Goal: Communication & Community: Share content

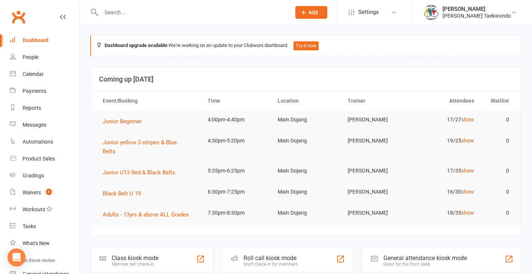
scroll to position [96, 0]
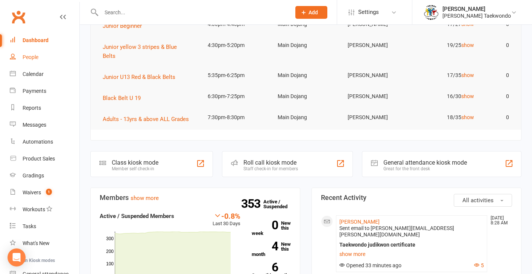
click at [38, 58] on div "People" at bounding box center [31, 57] width 16 height 6
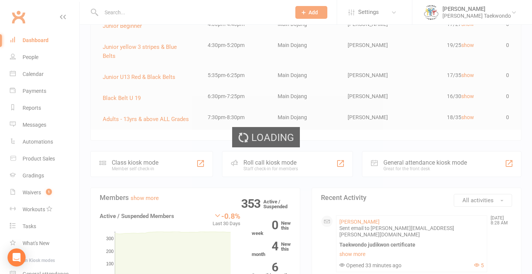
select select "50"
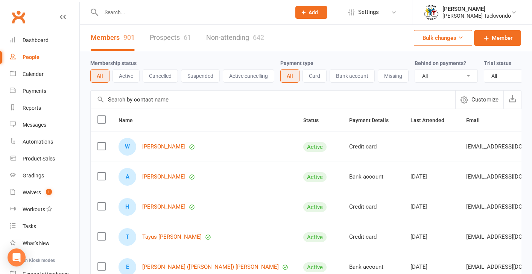
click at [199, 75] on button "Suspended" at bounding box center [200, 76] width 39 height 14
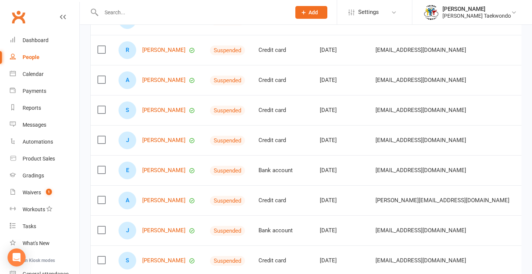
scroll to position [121, 0]
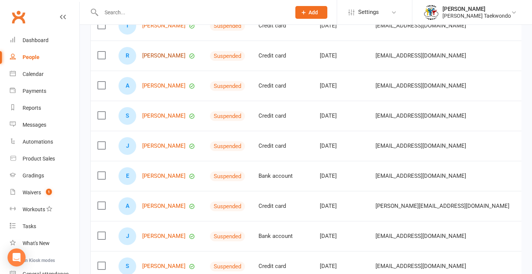
click at [169, 59] on link "[PERSON_NAME]" at bounding box center [163, 56] width 43 height 6
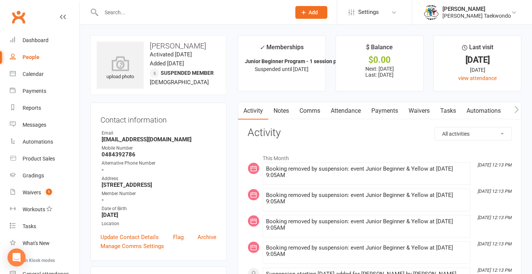
select select "50"
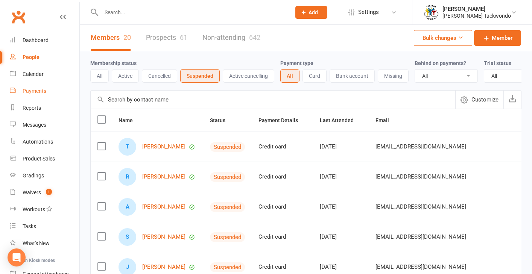
click at [37, 92] on div "Payments" at bounding box center [35, 91] width 24 height 6
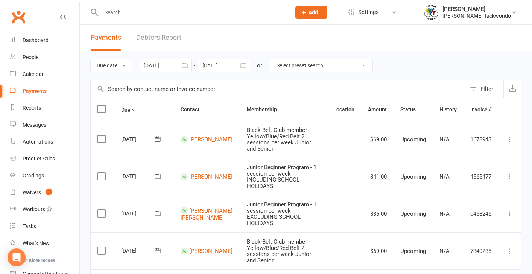
click at [160, 36] on link "Debtors Report" at bounding box center [158, 38] width 45 height 26
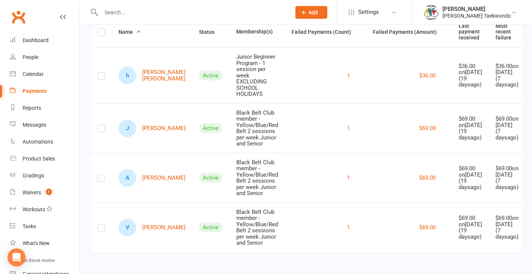
scroll to position [101, 0]
click at [152, 120] on link "J [PERSON_NAME]" at bounding box center [151, 129] width 67 height 18
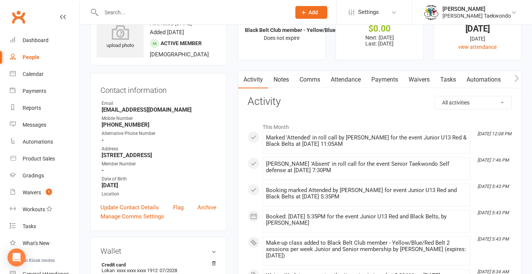
scroll to position [27, 0]
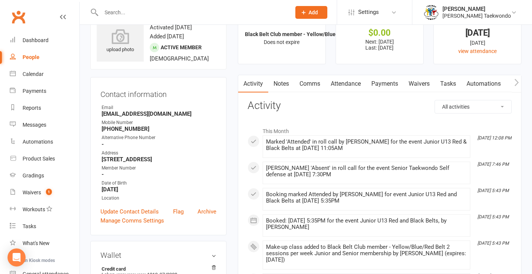
click at [384, 83] on link "Payments" at bounding box center [384, 83] width 37 height 17
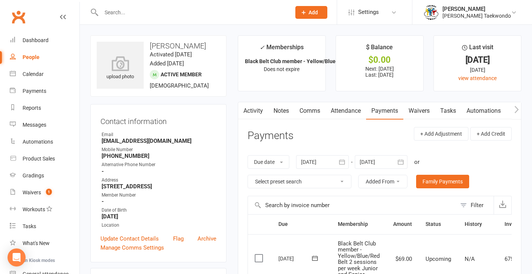
click at [310, 111] on link "Comms" at bounding box center [309, 110] width 31 height 17
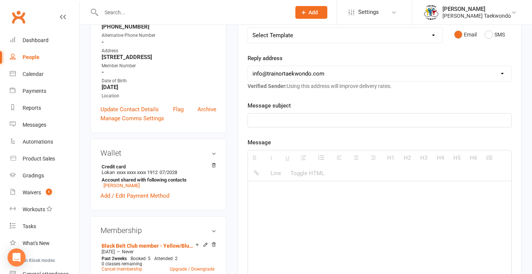
scroll to position [146, 0]
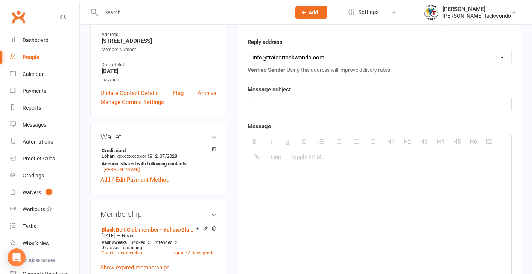
click at [281, 107] on p at bounding box center [379, 104] width 254 height 9
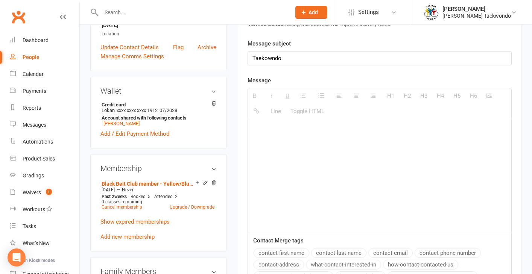
scroll to position [187, 0]
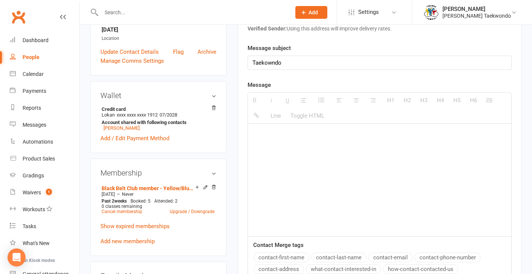
click at [271, 62] on p "Taekowndo" at bounding box center [379, 62] width 254 height 9
click at [287, 64] on p "Taekwondo" at bounding box center [379, 62] width 254 height 9
click at [287, 138] on p at bounding box center [379, 134] width 254 height 9
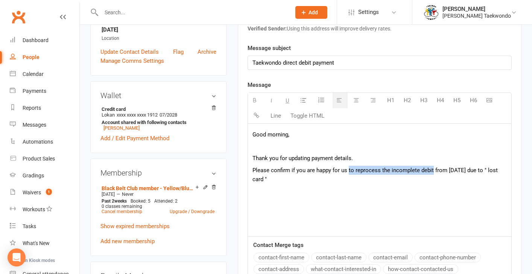
drag, startPoint x: 432, startPoint y: 169, endPoint x: 328, endPoint y: 146, distance: 106.8
click at [348, 170] on p "Please confirm if you are happy for us to reprocess the incomplete debit from […" at bounding box center [379, 175] width 254 height 18
click at [252, 99] on icon "button" at bounding box center [255, 100] width 6 height 6
click at [417, 191] on div "Good morning, Thank you for updating payment details. Please confirm if you are…" at bounding box center [379, 180] width 263 height 113
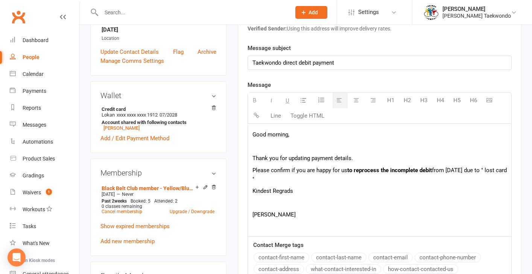
click at [283, 181] on p "Please confirm if you are happy for us to reprocess the incomplete debit from […" at bounding box center [379, 175] width 254 height 18
click at [254, 217] on p "[PERSON_NAME]" at bounding box center [379, 214] width 254 height 9
click at [292, 214] on p "[PERSON_NAME]" at bounding box center [379, 214] width 254 height 9
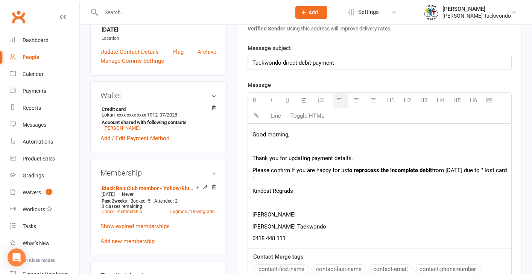
click at [288, 191] on p "Kindest Regrads" at bounding box center [379, 191] width 254 height 9
click at [309, 206] on p at bounding box center [379, 203] width 254 height 9
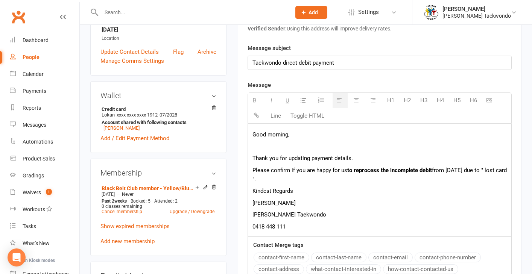
click at [283, 177] on p "Please confirm if you are happy for us to reprocess the incomplete debit from […" at bounding box center [379, 175] width 254 height 18
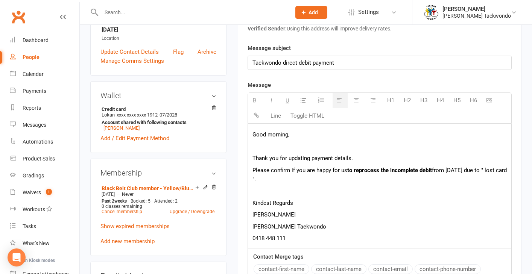
click at [357, 194] on p at bounding box center [379, 191] width 254 height 9
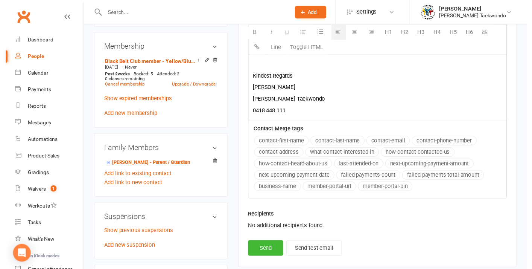
scroll to position [331, 0]
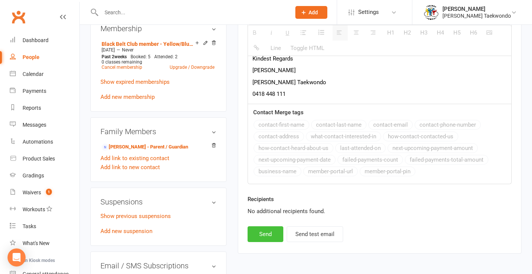
click at [266, 234] on button "Send" at bounding box center [265, 234] width 36 height 16
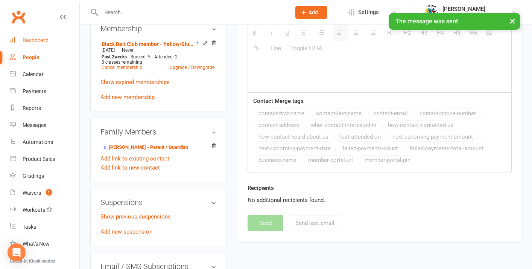
click at [41, 41] on div "Dashboard" at bounding box center [36, 40] width 26 height 6
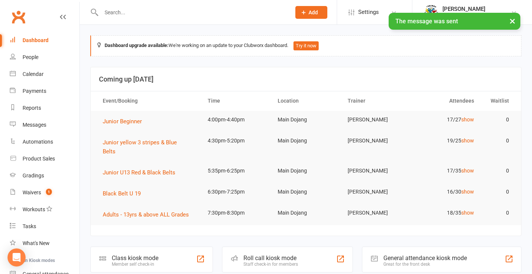
drag, startPoint x: 33, startPoint y: 92, endPoint x: 36, endPoint y: 88, distance: 5.3
click at [34, 90] on div "Payments" at bounding box center [35, 91] width 24 height 6
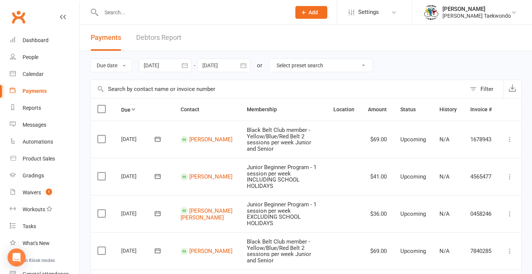
click at [153, 36] on link "Debtors Report" at bounding box center [158, 38] width 45 height 26
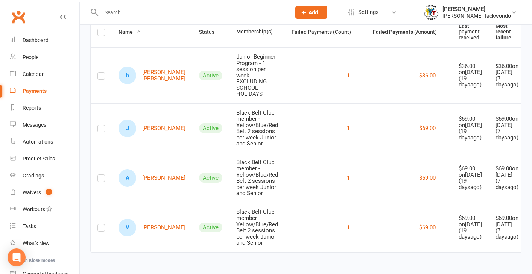
scroll to position [101, 0]
click at [151, 169] on link "A [PERSON_NAME]" at bounding box center [151, 178] width 67 height 18
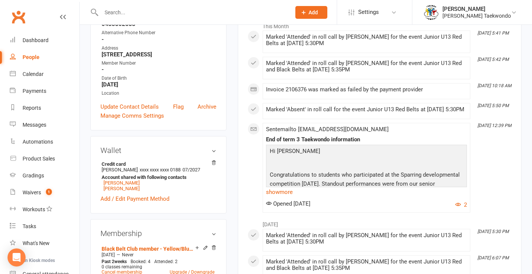
scroll to position [138, 0]
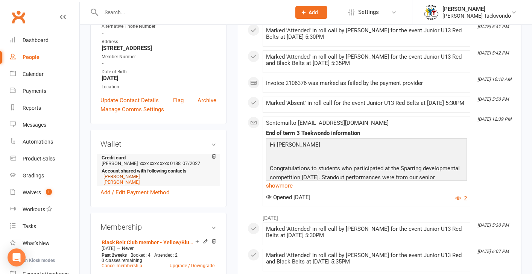
click at [125, 177] on link "[PERSON_NAME]" at bounding box center [121, 177] width 36 height 6
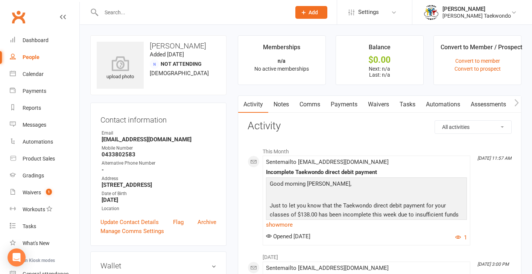
click at [314, 103] on link "Comms" at bounding box center [309, 104] width 31 height 17
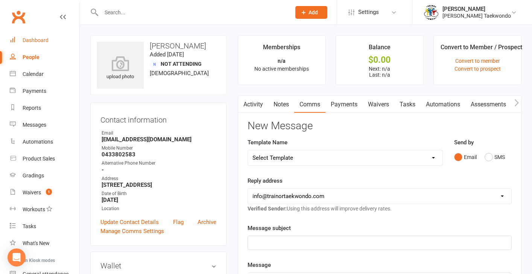
click at [46, 38] on div "Dashboard" at bounding box center [36, 40] width 26 height 6
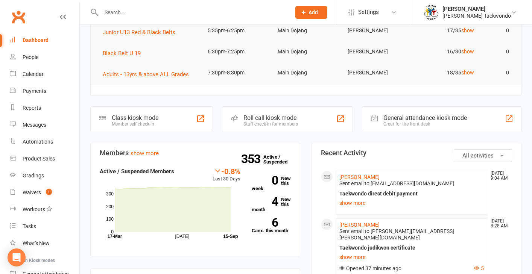
scroll to position [146, 0]
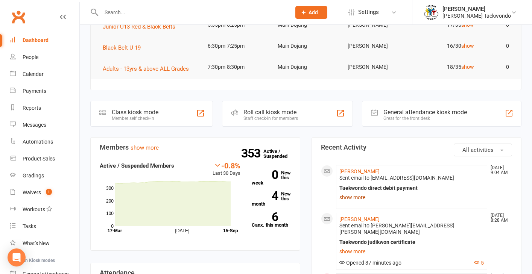
click at [357, 192] on link "show more" at bounding box center [411, 197] width 144 height 11
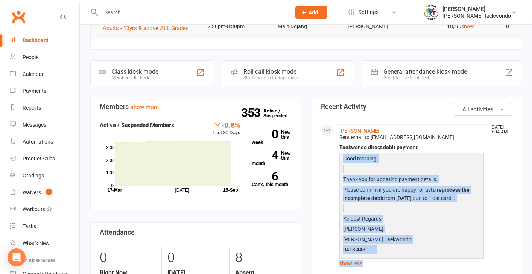
scroll to position [188, 0]
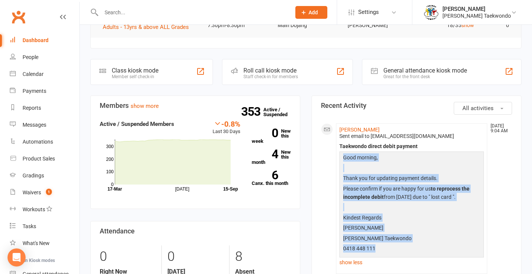
drag, startPoint x: 344, startPoint y: 189, endPoint x: 382, endPoint y: 238, distance: 62.1
click at [382, 238] on div "Good morning, Thank you for updating payment details. Please confirm if you are…" at bounding box center [411, 203] width 141 height 101
copy div "Good morning, Thank you for updating payment details. Please confirm if you are…"
click at [42, 91] on div "Payments" at bounding box center [35, 91] width 24 height 6
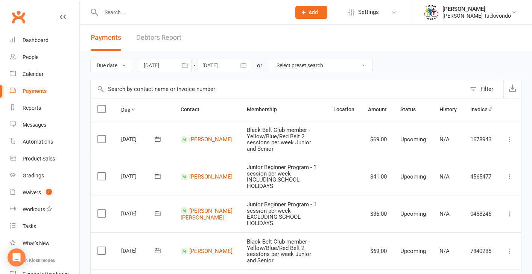
click at [148, 38] on link "Debtors Report" at bounding box center [158, 38] width 45 height 26
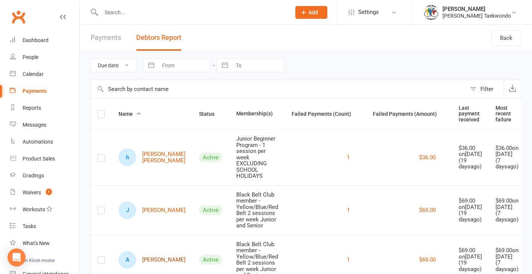
click at [149, 266] on link "A [PERSON_NAME]" at bounding box center [151, 260] width 67 height 18
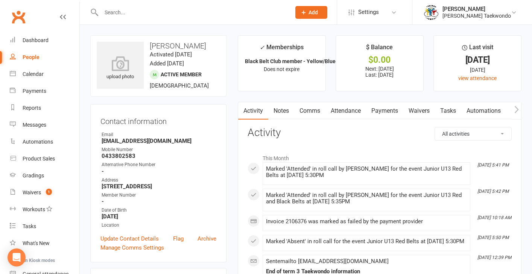
click at [389, 111] on link "Payments" at bounding box center [384, 110] width 37 height 17
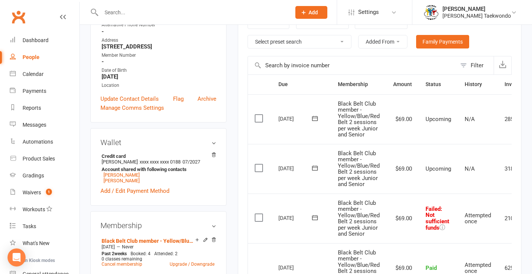
scroll to position [149, 0]
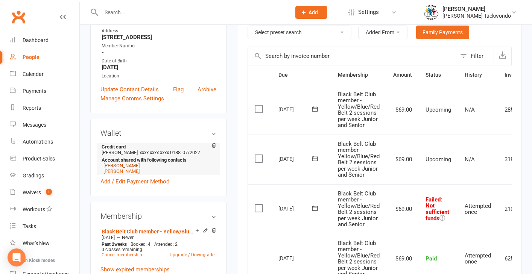
click at [127, 165] on link "[PERSON_NAME]" at bounding box center [121, 166] width 36 height 6
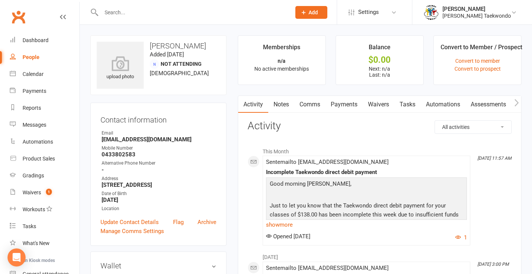
click at [316, 105] on link "Comms" at bounding box center [309, 104] width 31 height 17
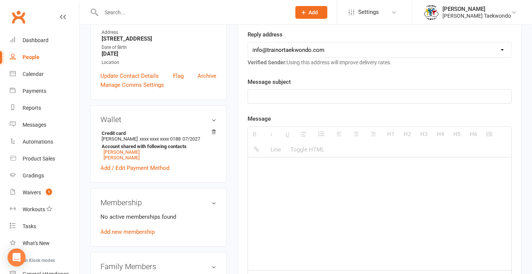
scroll to position [148, 0]
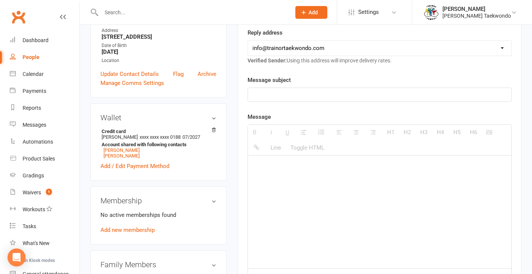
click at [264, 165] on p at bounding box center [379, 166] width 254 height 9
paste div
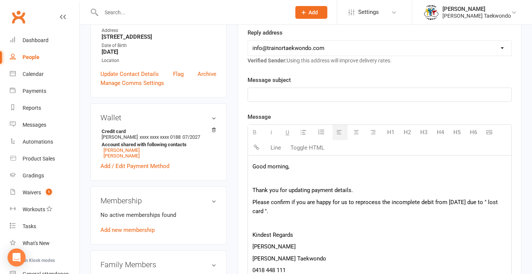
click at [260, 96] on p at bounding box center [379, 94] width 254 height 9
click at [301, 95] on p "Incomplete Taekowndo direct debit payment" at bounding box center [379, 94] width 254 height 9
click at [352, 191] on p "Thank you for updating payment details." at bounding box center [379, 190] width 254 height 9
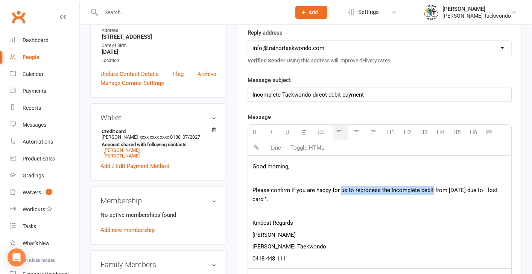
drag, startPoint x: 432, startPoint y: 191, endPoint x: 340, endPoint y: 193, distance: 91.8
click at [340, 193] on p "Please confirm if you are happy for us to reprocess the incomplete debit from […" at bounding box center [379, 195] width 254 height 18
click at [257, 131] on icon "button" at bounding box center [255, 132] width 6 height 6
drag, startPoint x: 275, startPoint y: 200, endPoint x: 279, endPoint y: 199, distance: 4.4
click at [275, 200] on p "Please confirm if you are happy for us to reprocess the incomplete debit from […" at bounding box center [379, 195] width 254 height 18
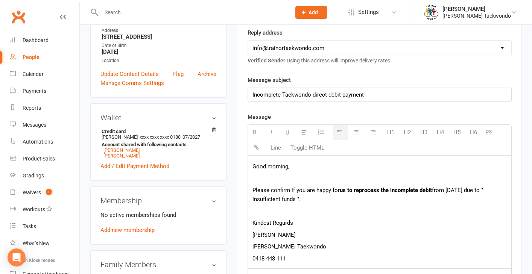
click at [281, 199] on p "Please confirm if you are happy for us to reprocess the incomplete debit from […" at bounding box center [379, 195] width 254 height 18
click at [326, 201] on p "Please confirm if you are happy for us to reprocess the incomplete debit from […" at bounding box center [379, 195] width 254 height 18
click at [260, 181] on p at bounding box center [379, 178] width 254 height 9
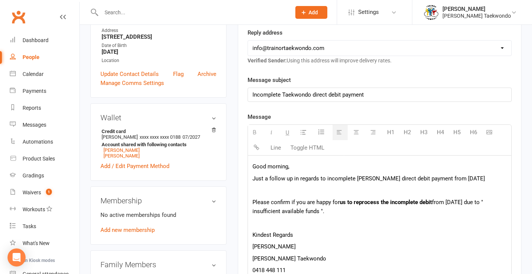
click at [298, 170] on p "Good morning," at bounding box center [379, 166] width 254 height 9
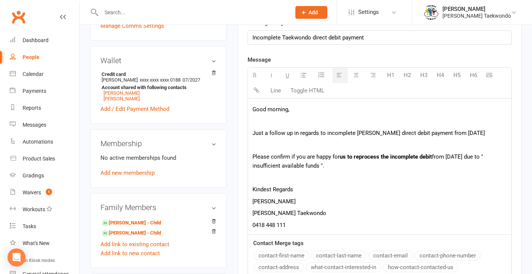
scroll to position [206, 0]
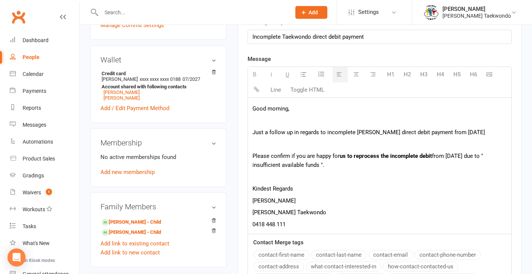
click at [486, 131] on p "Just a follow up in regards to incomplete [PERSON_NAME] direct debit payment fr…" at bounding box center [379, 132] width 254 height 9
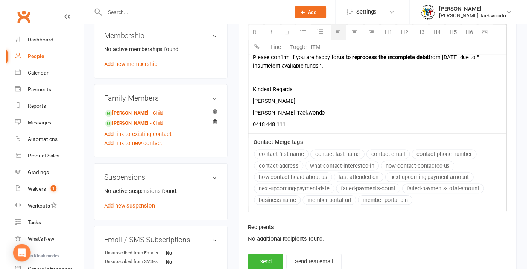
scroll to position [314, 0]
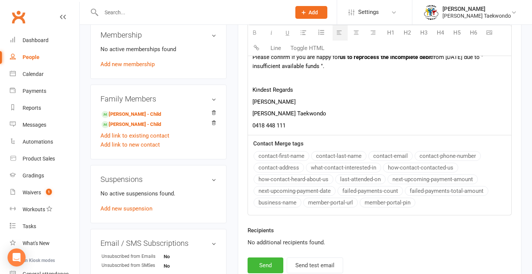
drag, startPoint x: 261, startPoint y: 264, endPoint x: 265, endPoint y: 259, distance: 6.3
click at [262, 264] on button "Send" at bounding box center [265, 266] width 36 height 16
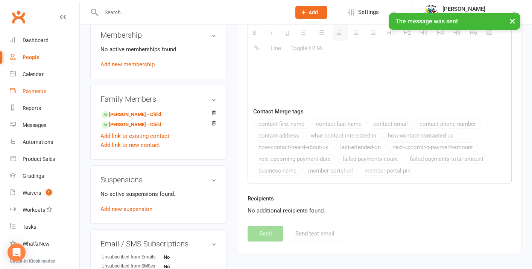
click at [38, 91] on div "Payments" at bounding box center [35, 91] width 24 height 6
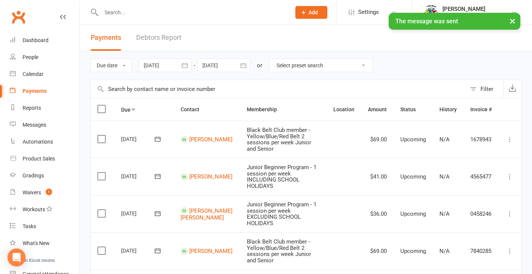
click at [155, 38] on link "Debtors Report" at bounding box center [158, 38] width 45 height 26
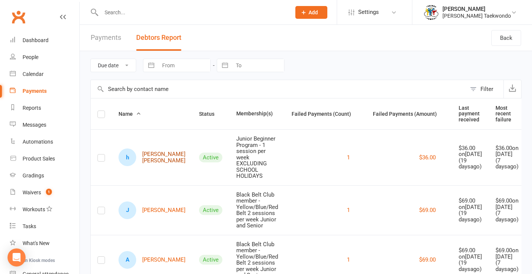
click at [151, 160] on link "h [PERSON_NAME] [PERSON_NAME]" at bounding box center [151, 158] width 67 height 18
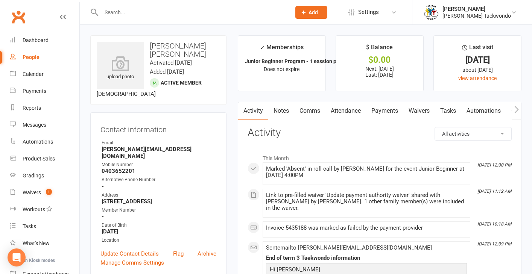
click at [115, 12] on input "text" at bounding box center [192, 12] width 187 height 11
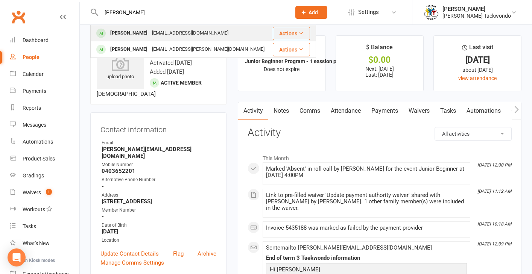
type input "[PERSON_NAME]"
click at [150, 35] on div "[EMAIL_ADDRESS][DOMAIN_NAME]" at bounding box center [190, 33] width 81 height 11
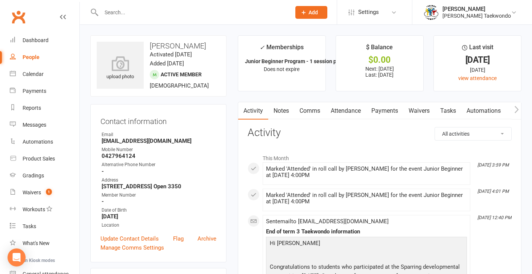
click at [355, 112] on link "Attendance" at bounding box center [345, 110] width 41 height 17
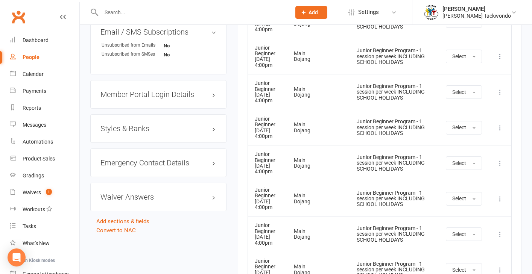
scroll to position [536, 0]
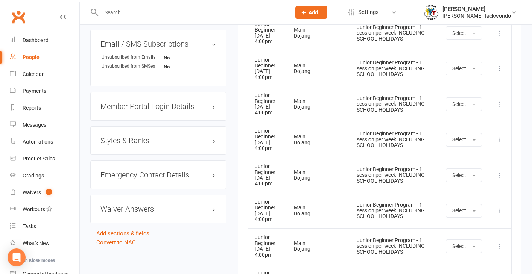
click at [140, 145] on h3 "Styles & Ranks" at bounding box center [158, 141] width 116 height 8
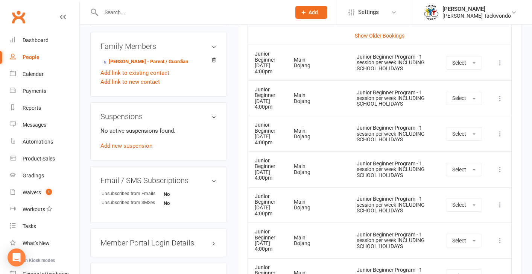
scroll to position [385, 0]
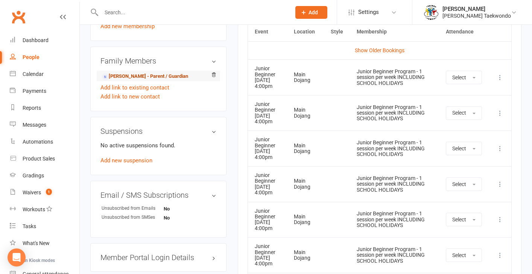
click at [162, 80] on link "[PERSON_NAME] - Parent / Guardian" at bounding box center [145, 77] width 86 height 8
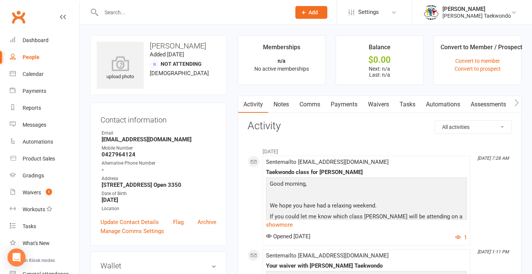
click at [315, 105] on link "Comms" at bounding box center [309, 104] width 31 height 17
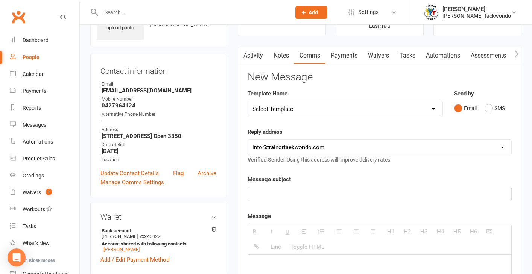
scroll to position [77, 0]
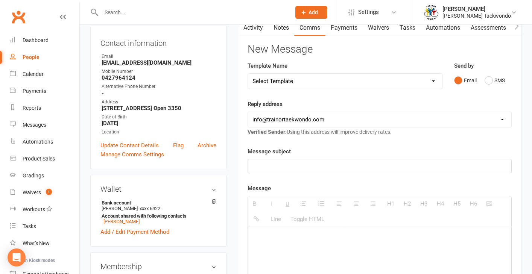
click at [292, 165] on p at bounding box center [379, 166] width 254 height 9
click at [272, 167] on p "Taekowndo grading" at bounding box center [379, 166] width 254 height 9
click at [261, 239] on p at bounding box center [379, 238] width 254 height 9
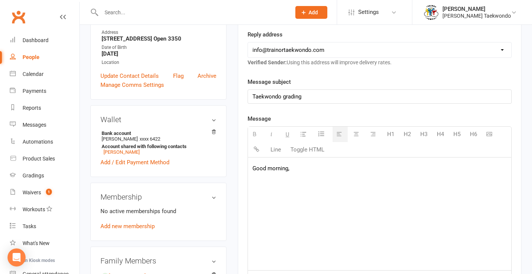
scroll to position [156, 0]
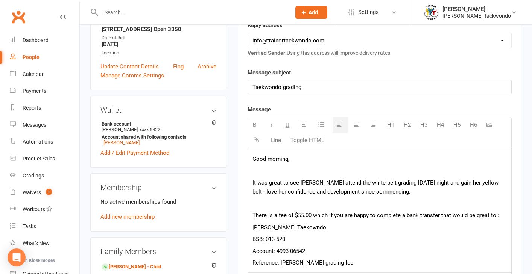
click at [313, 215] on p "There is a fee of $55.00 which if you are happy to complete a bank transfer tha…" at bounding box center [379, 215] width 254 height 9
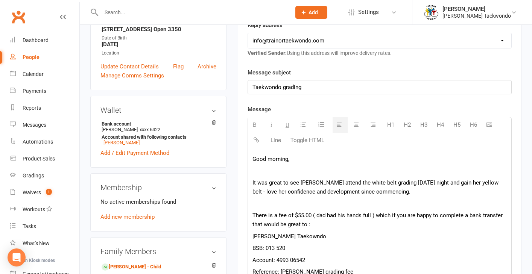
click at [432, 215] on p "There is a fee of $55.00 ( dad had his hands full ) which if you are happy to c…" at bounding box center [379, 220] width 254 height 18
click at [434, 216] on p "There is a fee of $55.00 ( dad had his hands full ) which can be complete a ban…" at bounding box center [379, 220] width 254 height 18
click at [439, 217] on p "There is a fee of $55.00 ( dad had his hands full ) which can be completed a ba…" at bounding box center [379, 220] width 254 height 18
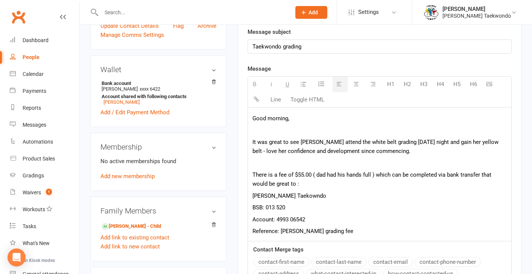
click at [291, 196] on p "[PERSON_NAME] Taekowndo" at bounding box center [379, 195] width 254 height 9
click at [331, 231] on p "Reference: [PERSON_NAME] grading fee" at bounding box center [379, 231] width 254 height 9
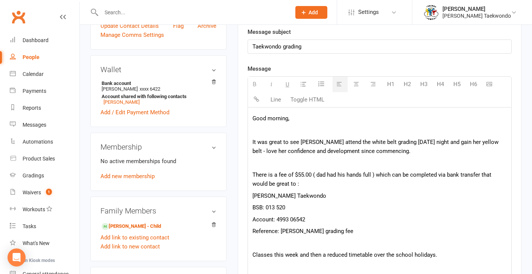
scroll to position [337, 0]
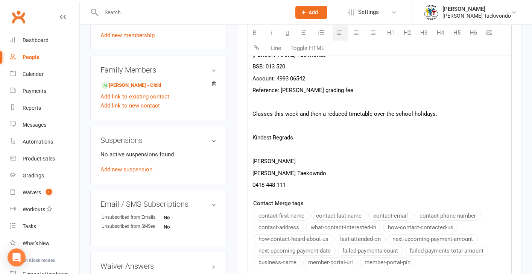
click at [290, 173] on p "[PERSON_NAME] Taekowndo" at bounding box center [379, 173] width 254 height 9
click at [269, 149] on p at bounding box center [379, 149] width 254 height 9
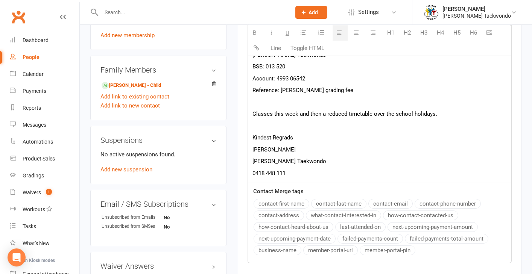
click at [287, 150] on p "[PERSON_NAME]" at bounding box center [379, 149] width 254 height 9
click at [330, 157] on p "[PERSON_NAME] Taekwondo" at bounding box center [379, 161] width 254 height 9
click at [287, 138] on p "Kindest Regrads" at bounding box center [379, 137] width 254 height 9
click at [328, 148] on p "[PERSON_NAME]" at bounding box center [379, 149] width 254 height 9
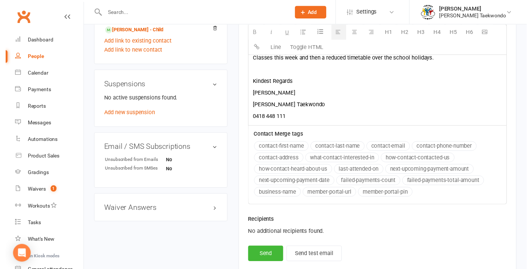
scroll to position [406, 0]
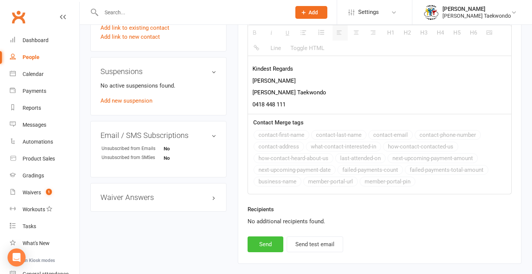
click at [275, 244] on button "Send" at bounding box center [265, 245] width 36 height 16
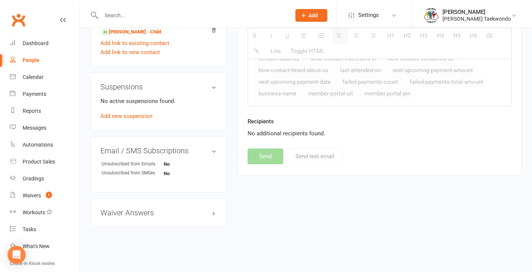
scroll to position [401, 0]
